Goal: Task Accomplishment & Management: Manage account settings

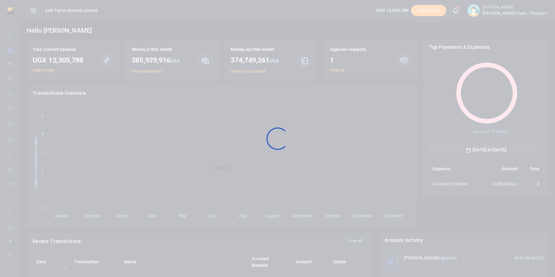
scroll to position [92, 108]
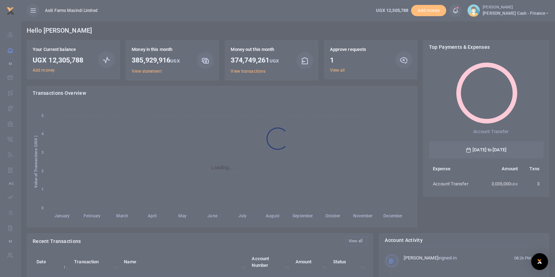
click at [331, 71] on div at bounding box center [277, 138] width 555 height 277
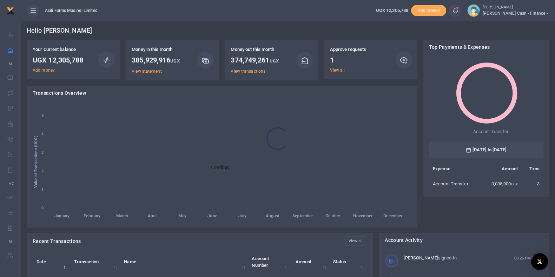
click at [330, 73] on div at bounding box center [277, 138] width 555 height 277
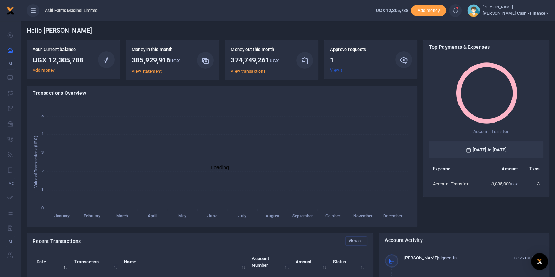
click at [335, 71] on link "View all" at bounding box center [337, 70] width 15 height 5
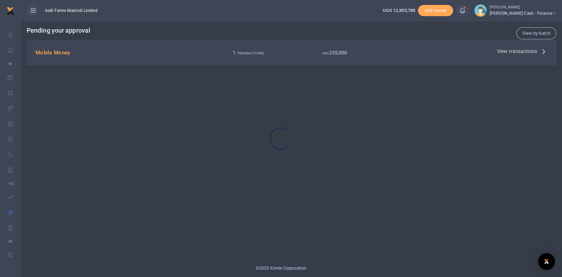
click at [541, 51] on div at bounding box center [281, 138] width 562 height 277
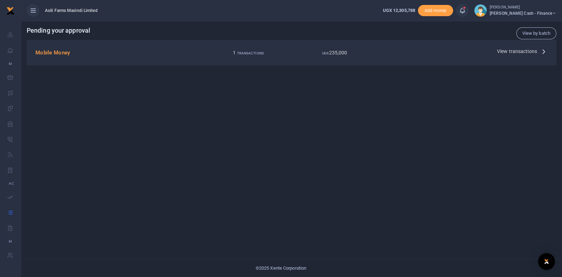
click at [543, 52] on icon at bounding box center [544, 51] width 8 height 8
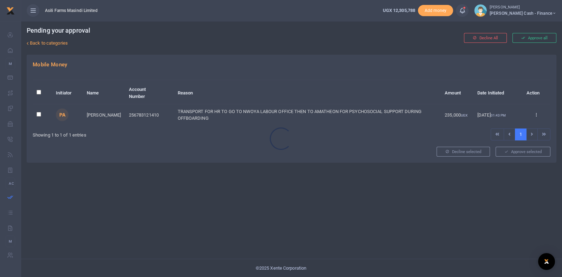
click at [534, 115] on div at bounding box center [281, 138] width 562 height 277
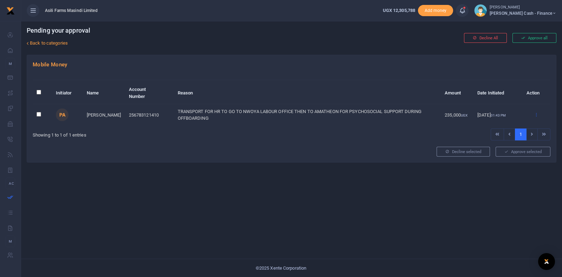
click at [537, 115] on icon at bounding box center [536, 114] width 5 height 5
click at [515, 127] on link "Approve" at bounding box center [511, 126] width 56 height 10
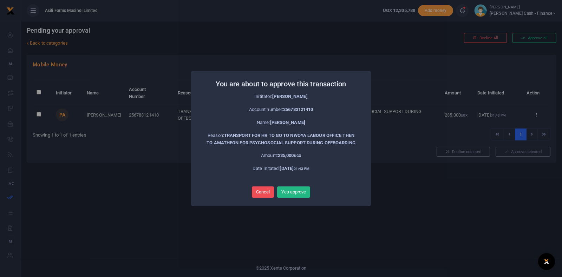
click at [300, 195] on button "Yes approve" at bounding box center [293, 192] width 33 height 11
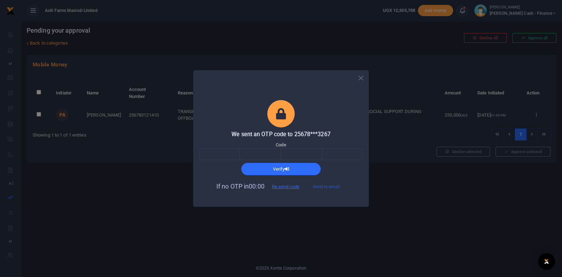
click at [328, 185] on button "Send to email" at bounding box center [326, 187] width 39 height 12
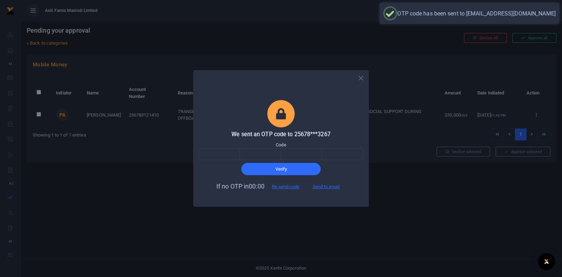
click at [365, 29] on div "We sent an OTP code to 25678***3267 Code Verify If no OTP in 00:00 Re-send code…" at bounding box center [281, 138] width 562 height 277
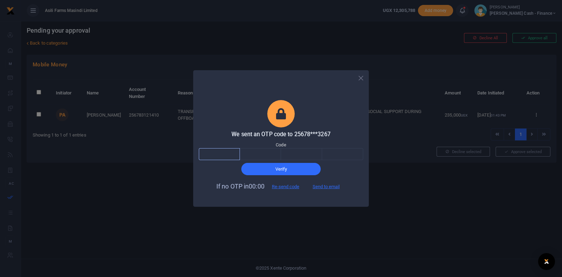
click at [216, 158] on input "text" at bounding box center [219, 154] width 41 height 12
paste input "1"
type input "1"
type input "5"
type input "2"
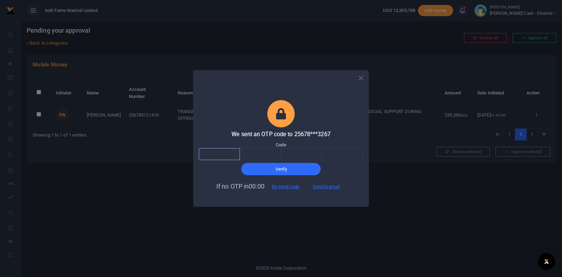
type input "5"
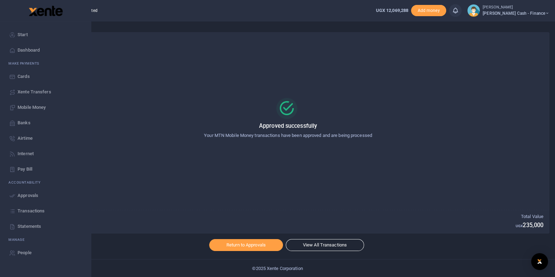
click at [41, 196] on link "Approvals" at bounding box center [46, 195] width 80 height 15
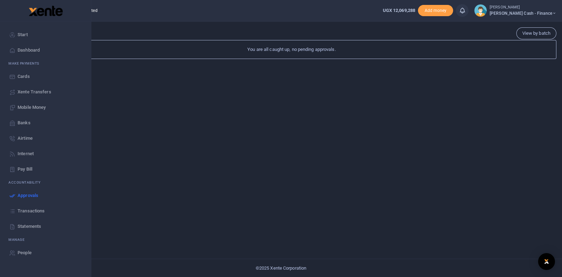
click at [37, 211] on span "Transactions" at bounding box center [31, 211] width 27 height 7
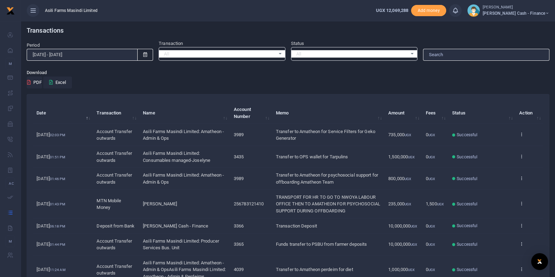
drag, startPoint x: 462, startPoint y: 86, endPoint x: 340, endPoint y: 0, distance: 149.0
click at [462, 85] on div "Download PDF Excel" at bounding box center [288, 78] width 523 height 19
